Goal: Task Accomplishment & Management: Use online tool/utility

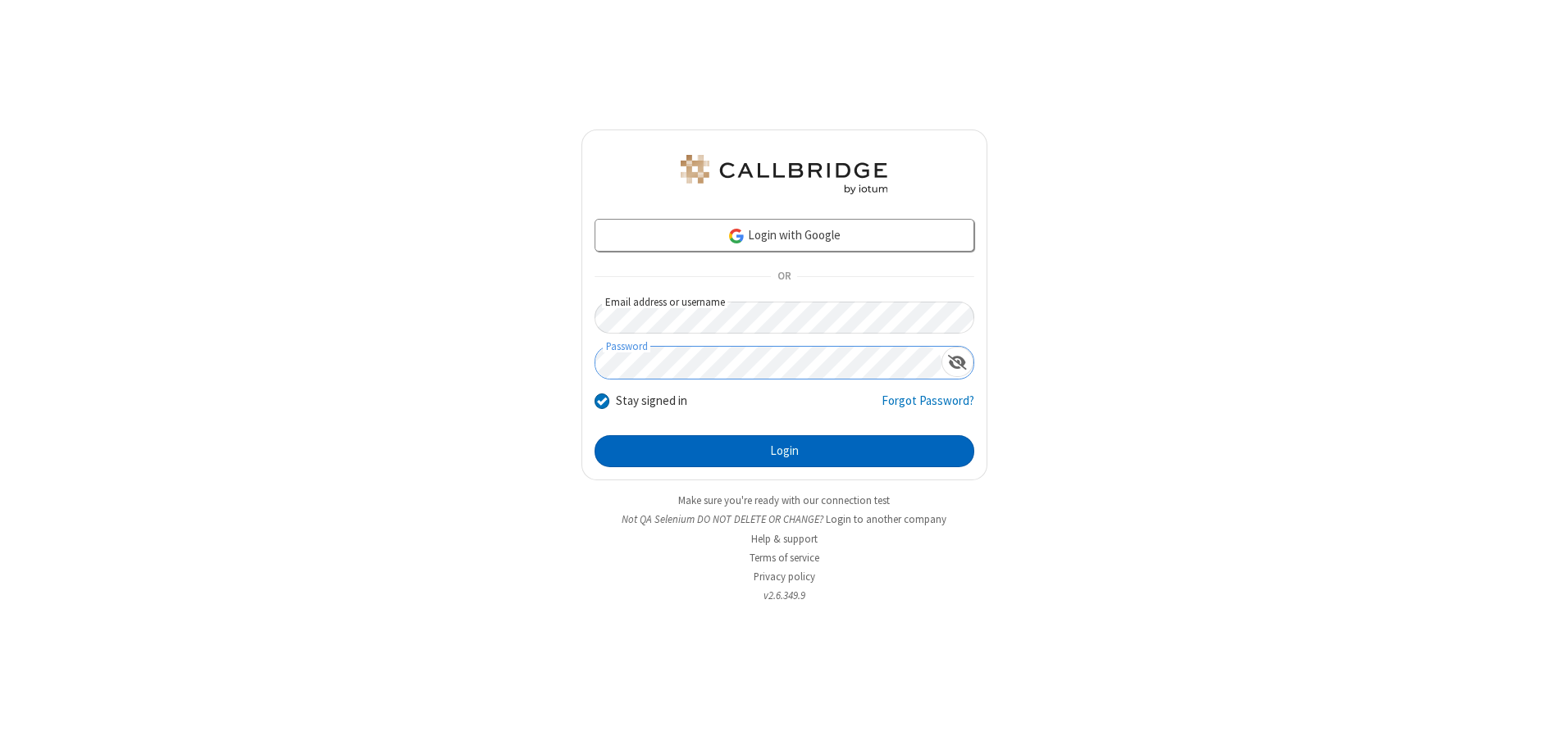
click at [784, 451] on button "Login" at bounding box center [784, 452] width 380 height 33
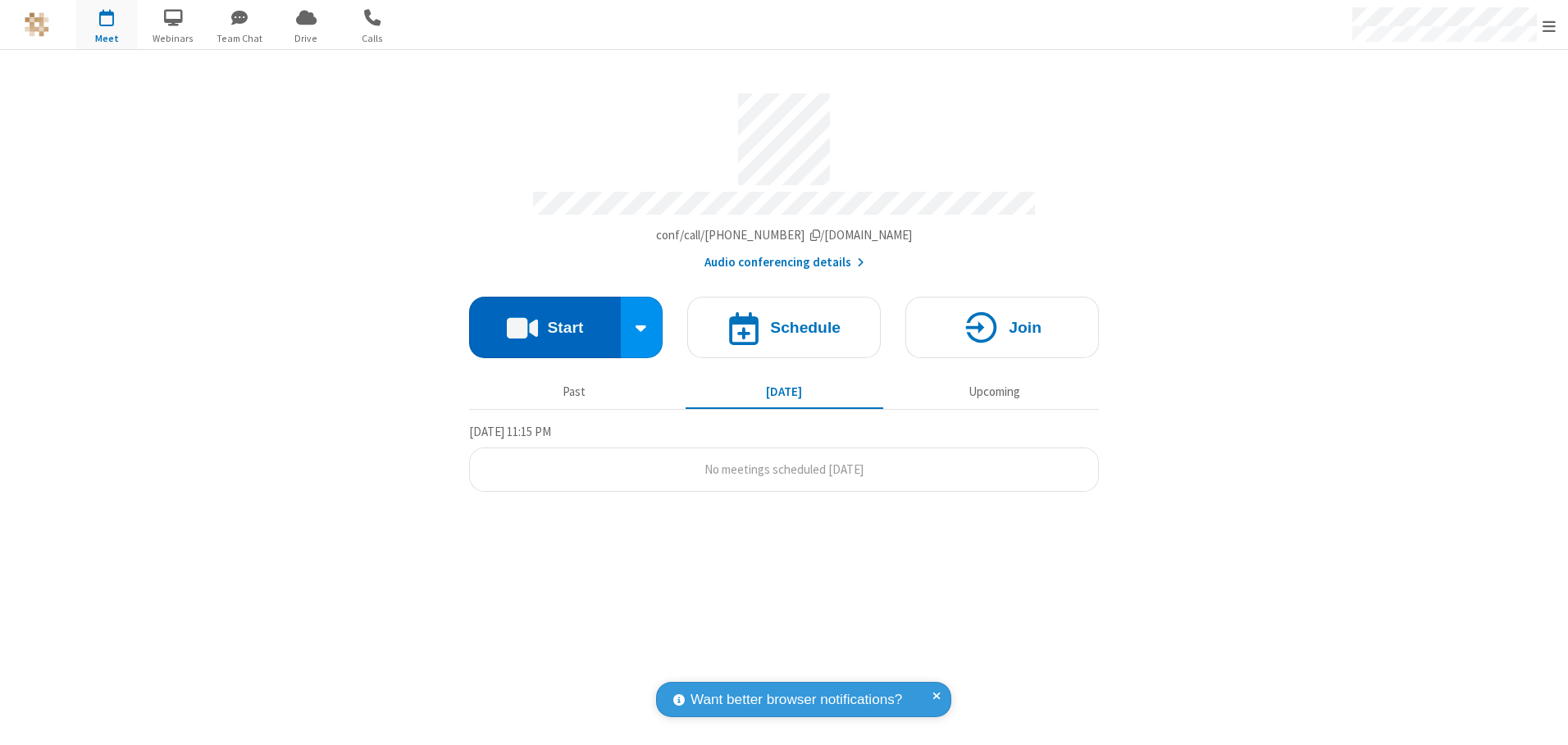
click at [545, 321] on button "Start" at bounding box center [545, 327] width 152 height 61
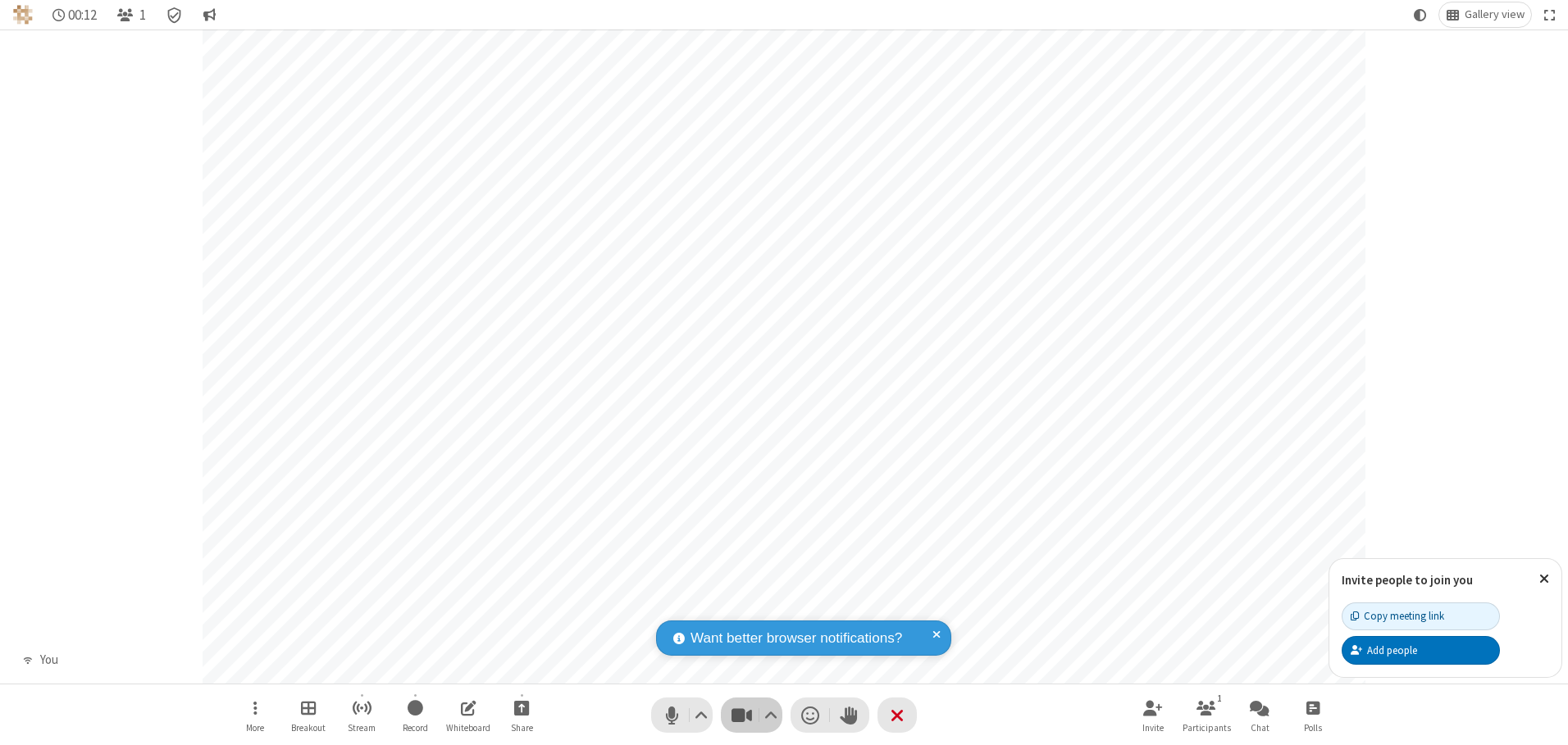
click at [741, 715] on span "Stop video (Alt+V)" at bounding box center [741, 715] width 25 height 24
click at [741, 715] on span "Start video (Alt+V)" at bounding box center [741, 715] width 25 height 24
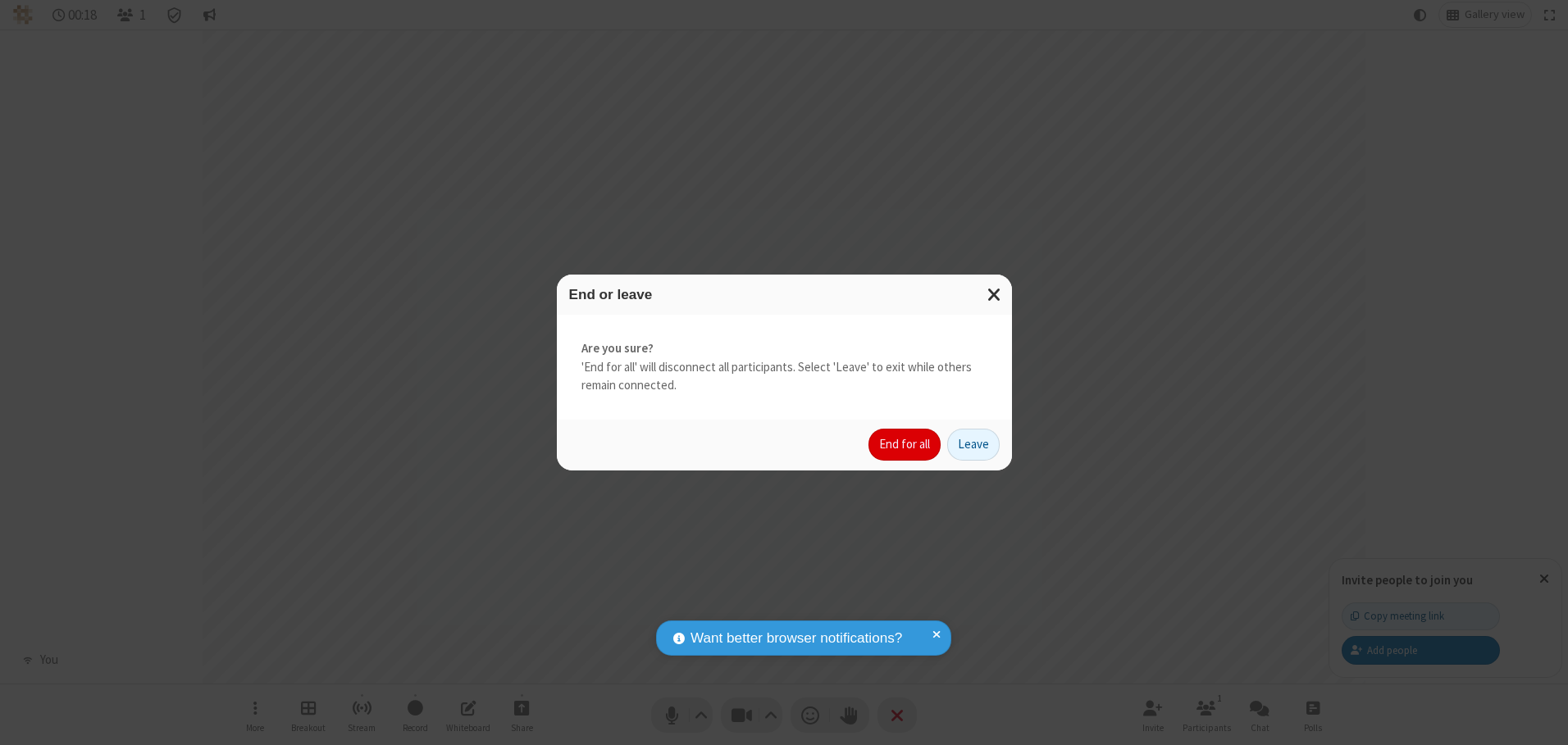
click at [905, 444] on button "End for all" at bounding box center [904, 445] width 72 height 33
